Goal: Information Seeking & Learning: Learn about a topic

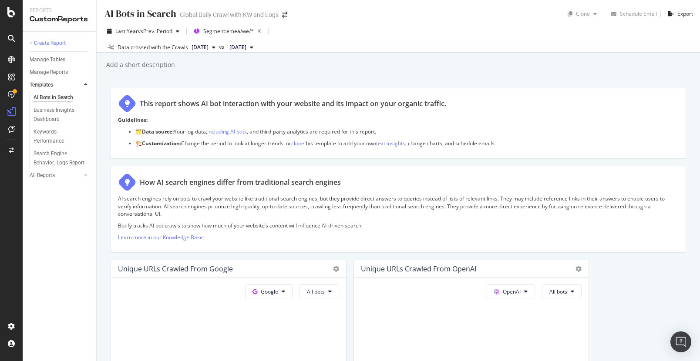
click at [103, 104] on div "AI Bots in Search AI Bots in Search Global Daily Crawl with KW and Logs Clone S…" at bounding box center [398, 180] width 603 height 361
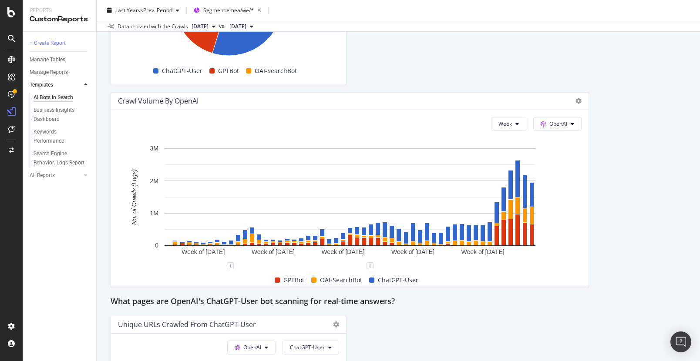
scroll to position [1108, 0]
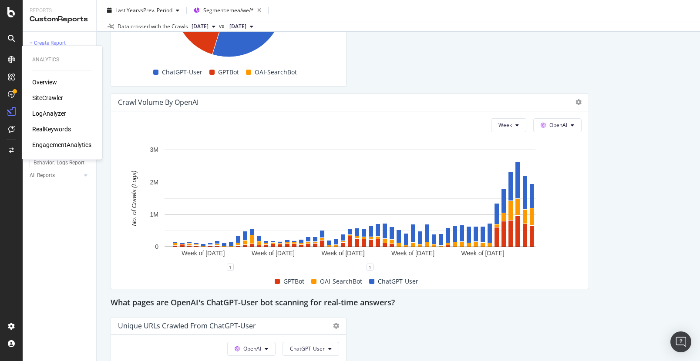
click at [39, 112] on div "LogAnalyzer" at bounding box center [49, 113] width 34 height 9
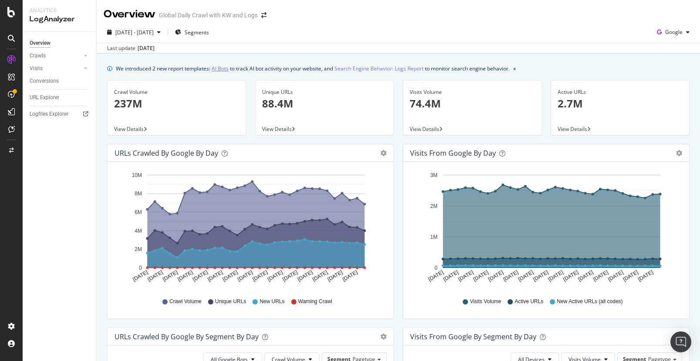
click at [221, 70] on link "AI Bots" at bounding box center [219, 68] width 17 height 9
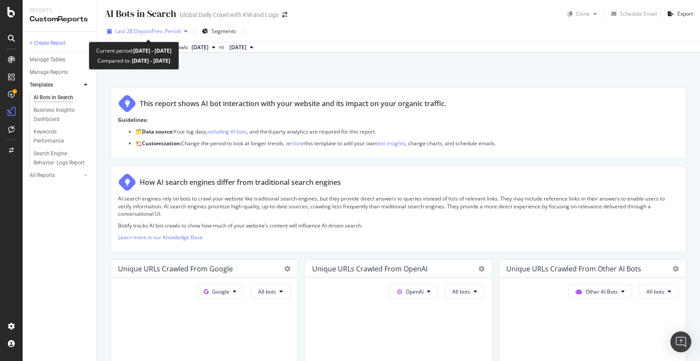
click at [161, 31] on span "vs Prev. Period" at bounding box center [163, 30] width 34 height 7
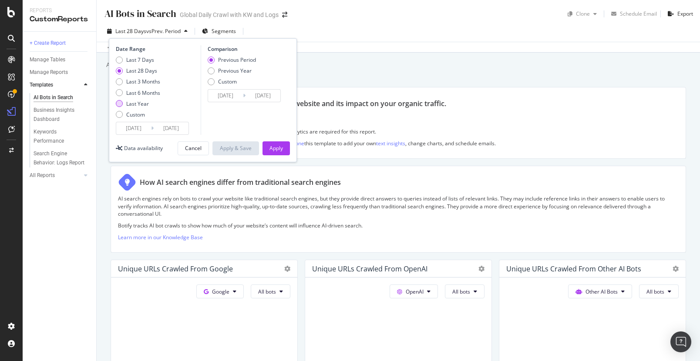
click at [130, 102] on div "Last Year" at bounding box center [137, 103] width 23 height 7
type input "[DATE]"
click at [273, 151] on div "Apply" at bounding box center [275, 147] width 13 height 7
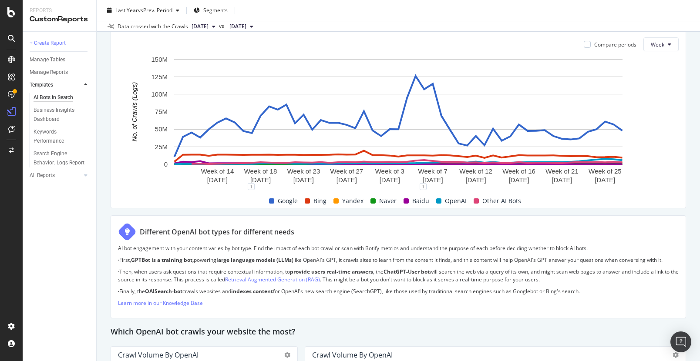
scroll to position [481, 0]
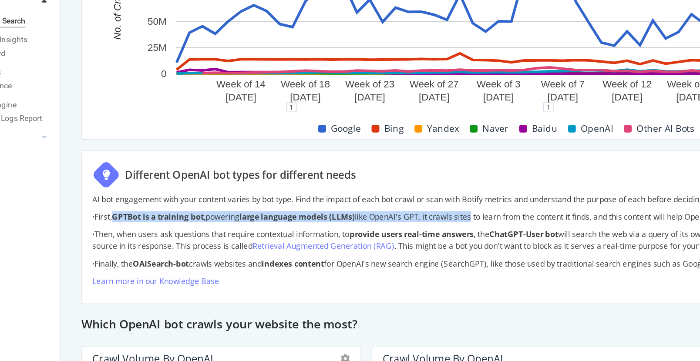
drag, startPoint x: 134, startPoint y: 227, endPoint x: 375, endPoint y: 228, distance: 240.1
click at [375, 228] on p "· First, GPTBot is a training bot, powering large language models (LLMs) like O…" at bounding box center [398, 228] width 560 height 7
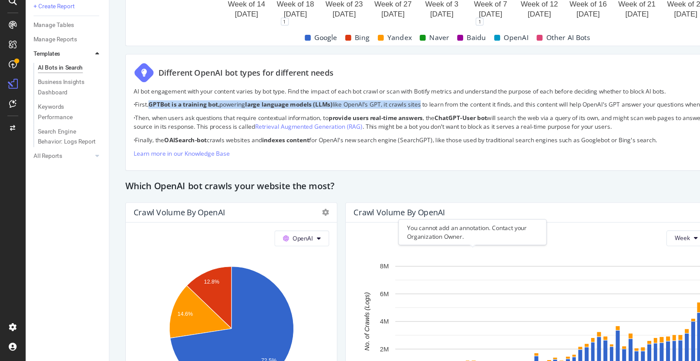
scroll to position [541, 0]
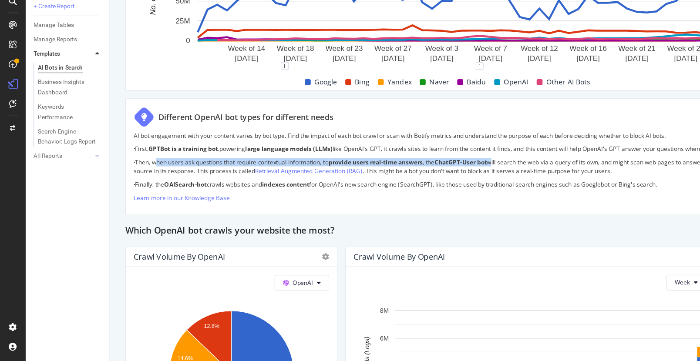
drag, startPoint x: 136, startPoint y: 180, endPoint x: 438, endPoint y: 181, distance: 301.9
click at [438, 181] on p "· Then, when users ask questions that require contextual information, to provid…" at bounding box center [398, 184] width 560 height 15
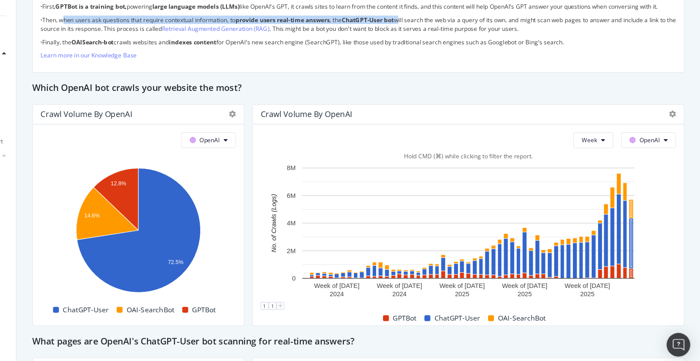
scroll to position [670, 0]
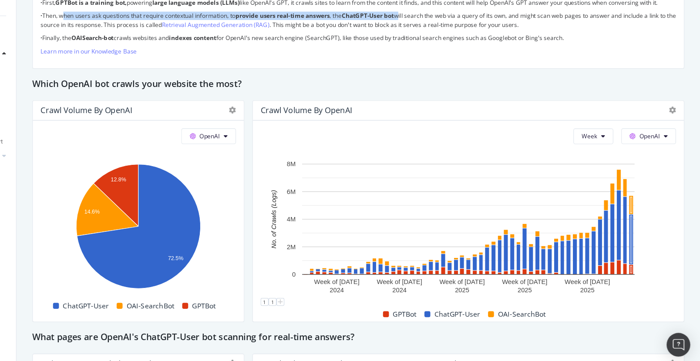
click at [686, 228] on div "AI Bots in Search AI Bots in Search Global Daily Crawl with KW and Logs Clone S…" at bounding box center [398, 180] width 603 height 361
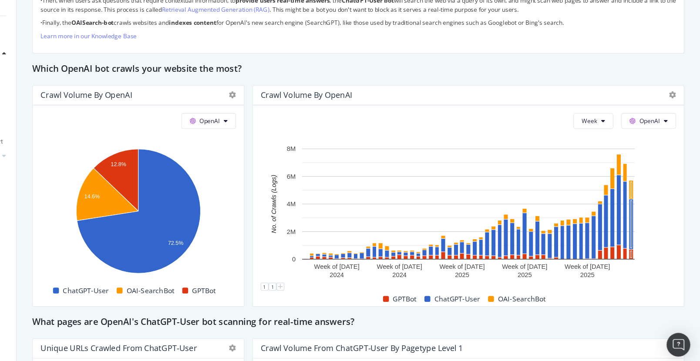
scroll to position [687, 0]
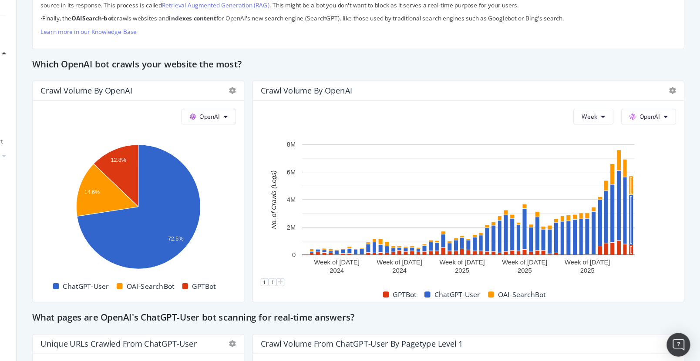
click at [686, 228] on div "AI Bots in Search AI Bots in Search Global Daily Crawl with KW and Logs Clone S…" at bounding box center [398, 180] width 603 height 361
click at [687, 234] on div "AI Bots in Search AI Bots in Search Global Daily Crawl with KW and Logs Clone S…" at bounding box center [398, 180] width 603 height 361
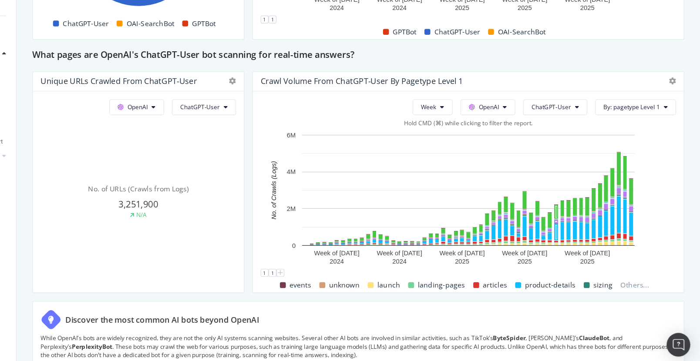
scroll to position [917, 0]
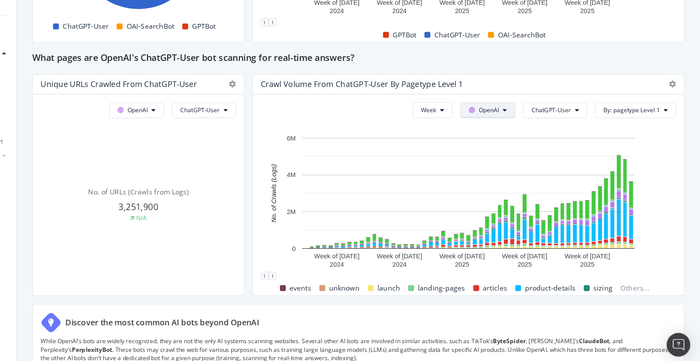
click at [528, 134] on icon at bounding box center [527, 134] width 3 height 5
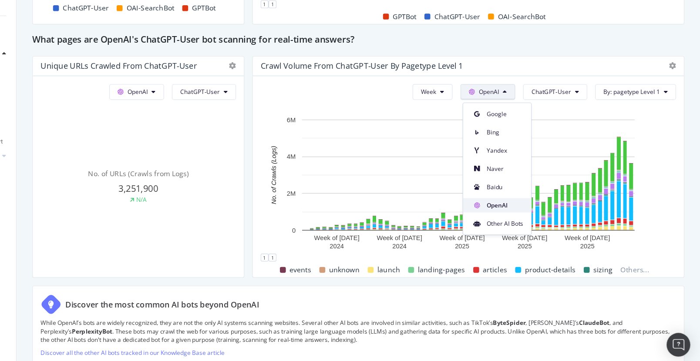
scroll to position [938, 0]
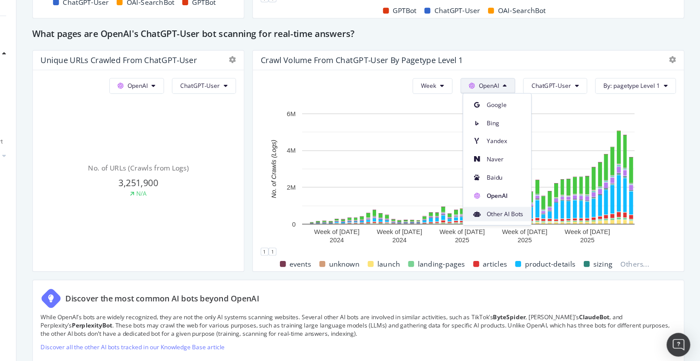
click at [522, 224] on span "Other AI Bots" at bounding box center [527, 227] width 32 height 8
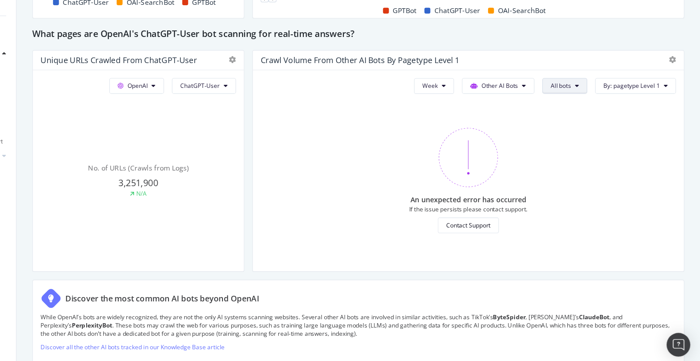
click at [578, 110] on span "All bots" at bounding box center [577, 113] width 18 height 7
click at [575, 164] on span "PerplexityBot" at bounding box center [593, 162] width 49 height 8
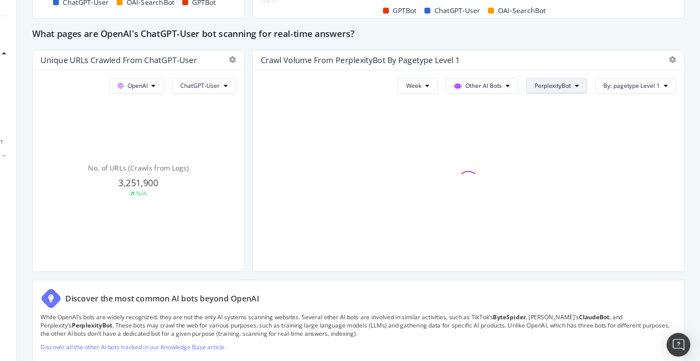
click at [591, 113] on icon at bounding box center [590, 113] width 3 height 5
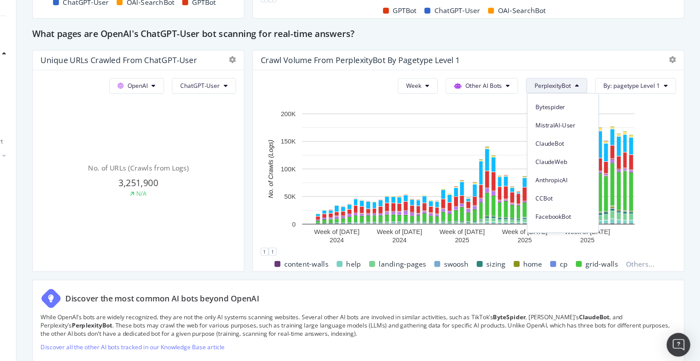
scroll to position [122, 0]
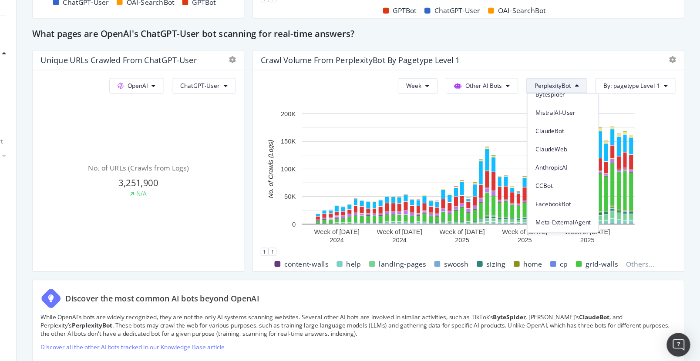
click at [687, 177] on div "AI Bots in Search AI Bots in Search Global Daily Crawl with KW and Logs Clone S…" at bounding box center [398, 180] width 603 height 361
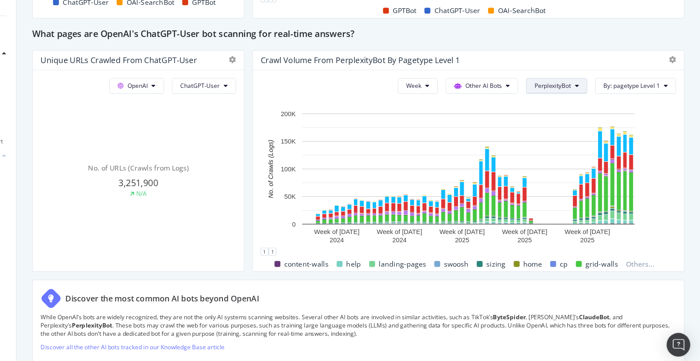
click at [580, 110] on span "PerplexityBot" at bounding box center [569, 113] width 32 height 7
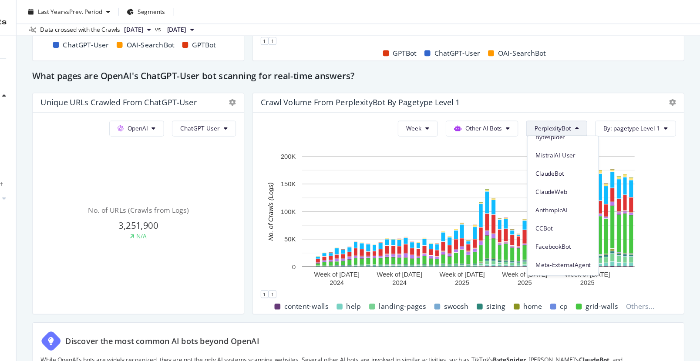
click at [679, 192] on div "Week Other AI Bots PerplexityBot By: pagetype Level 1 Hold CMD (⌘) while clicki…" at bounding box center [495, 188] width 380 height 177
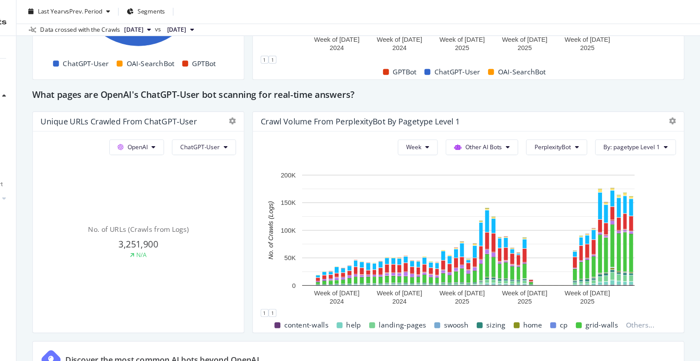
scroll to position [922, 0]
click at [572, 129] on span "PerplexityBot" at bounding box center [569, 129] width 32 height 7
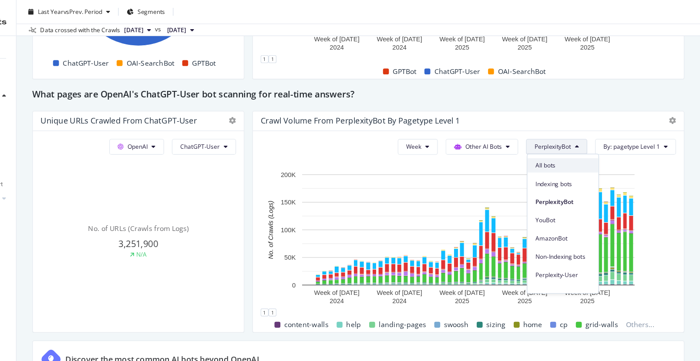
click at [568, 142] on span "All bots" at bounding box center [578, 146] width 49 height 8
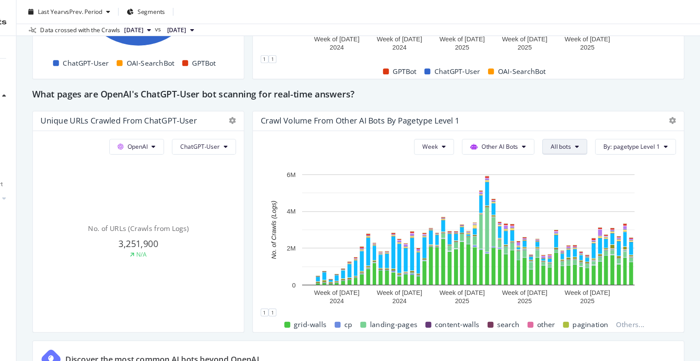
click at [592, 134] on button "All bots" at bounding box center [580, 130] width 40 height 14
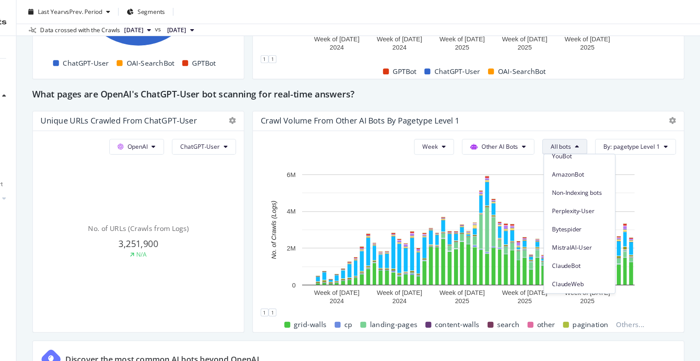
scroll to position [122, 0]
click at [687, 180] on div "AI Bots in Search AI Bots in Search Global Daily Crawl with KW and Logs Clone S…" at bounding box center [398, 180] width 603 height 361
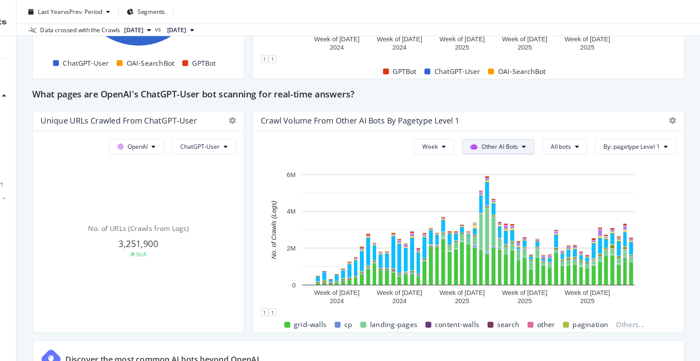
click at [539, 129] on span "Other AI Bots" at bounding box center [523, 129] width 32 height 7
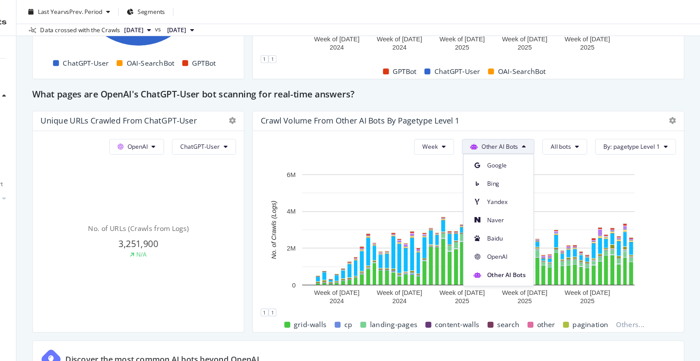
click at [519, 155] on div "Bing" at bounding box center [522, 160] width 62 height 16
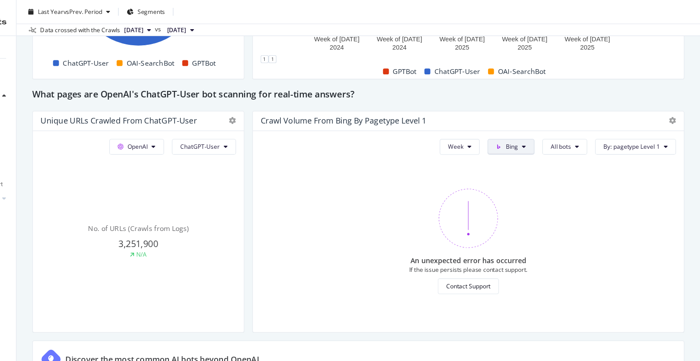
click at [532, 132] on span "Bing" at bounding box center [533, 129] width 11 height 7
click at [534, 147] on div "Google" at bounding box center [544, 146] width 60 height 13
click at [556, 131] on div "Week Google All bots By: pagetype Level 1" at bounding box center [567, 130] width 221 height 14
click at [551, 131] on button "Google" at bounding box center [529, 130] width 47 height 14
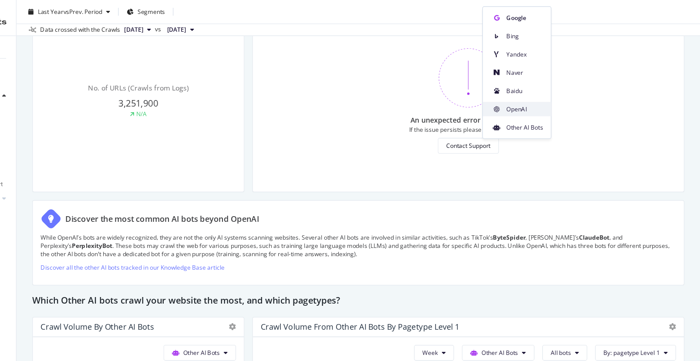
scroll to position [1042, 0]
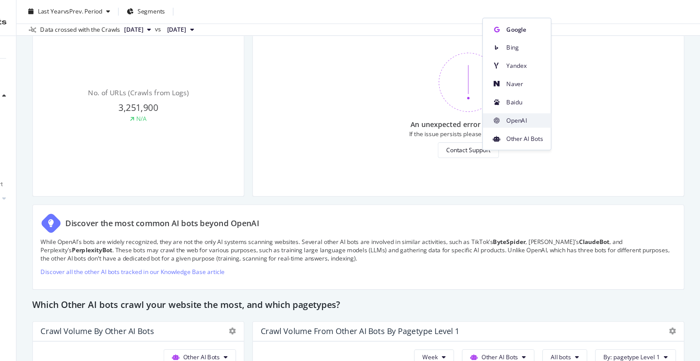
click at [536, 107] on span "OpenAI" at bounding box center [545, 107] width 32 height 8
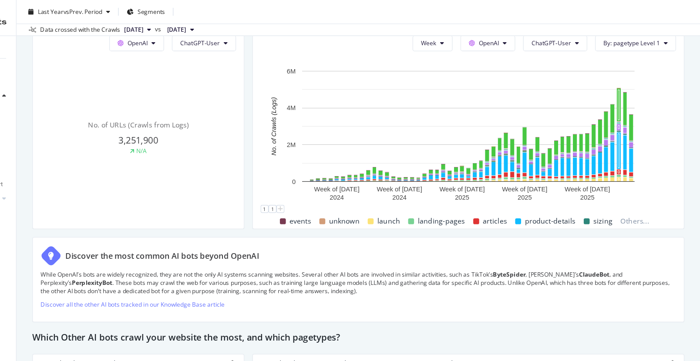
scroll to position [973, 0]
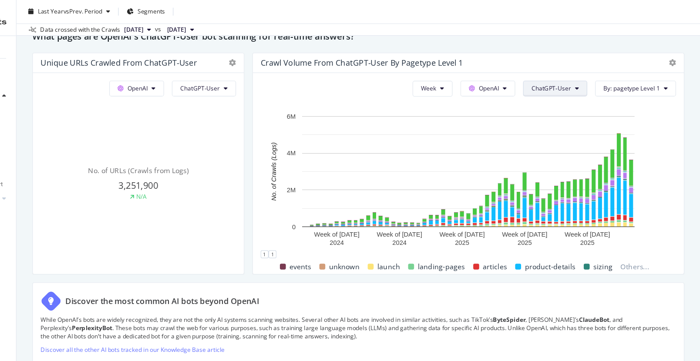
click at [576, 74] on span "ChatGPT-User" at bounding box center [568, 77] width 35 height 7
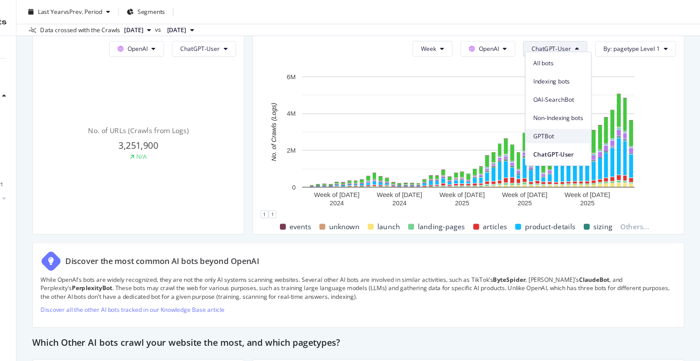
scroll to position [1036, 0]
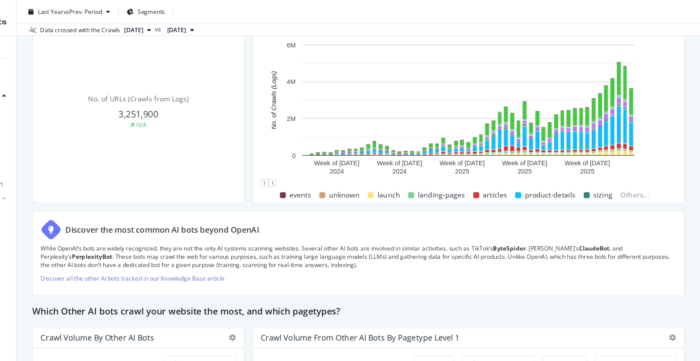
click at [690, 112] on div "AI Bots in Search AI Bots in Search Global Daily Crawl with KW and Logs Clone S…" at bounding box center [398, 180] width 603 height 361
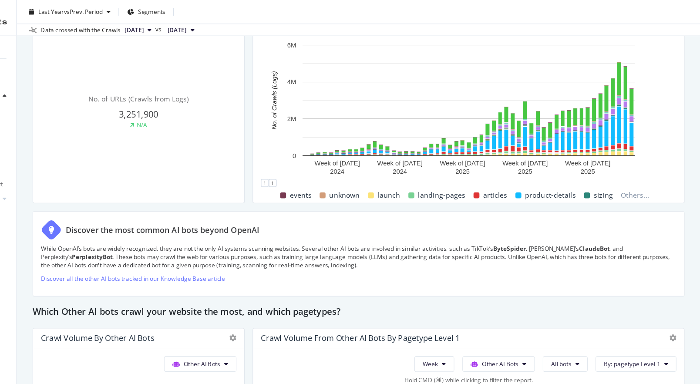
scroll to position [0, 0]
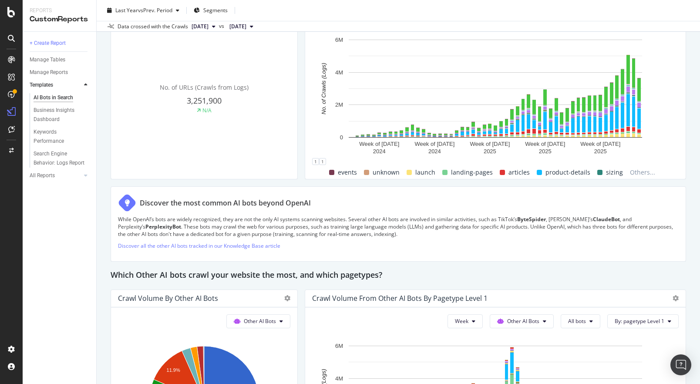
click at [104, 137] on div "AI Bots in Search AI Bots in Search Global Daily Crawl with KW and Logs Clone S…" at bounding box center [398, 192] width 603 height 384
